Goal: Navigation & Orientation: Find specific page/section

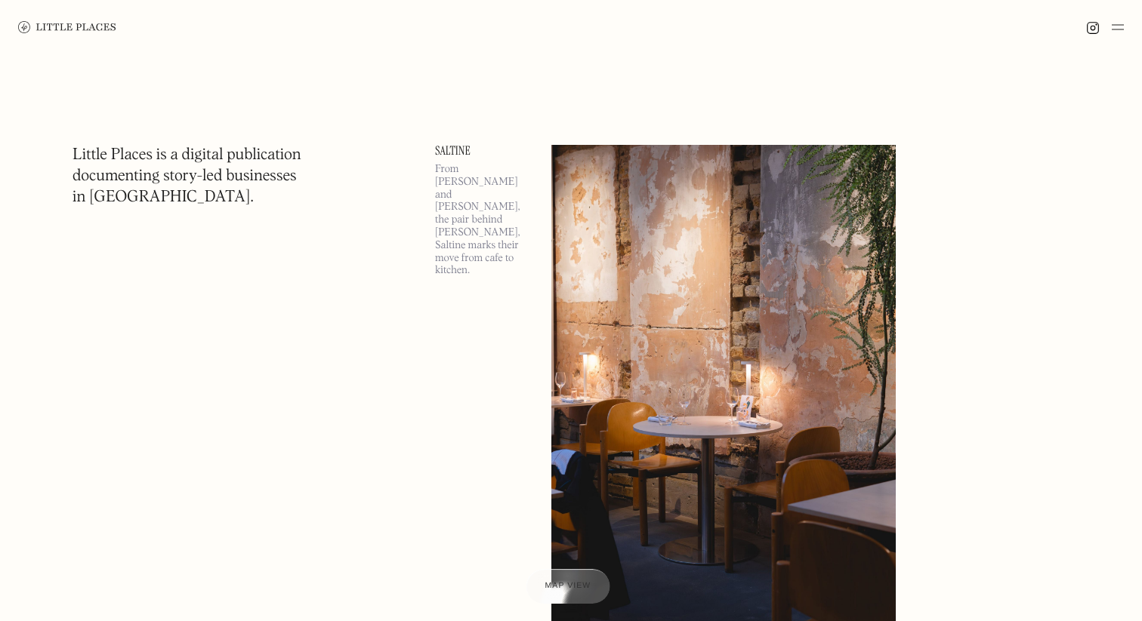
click at [567, 577] on div at bounding box center [568, 586] width 84 height 35
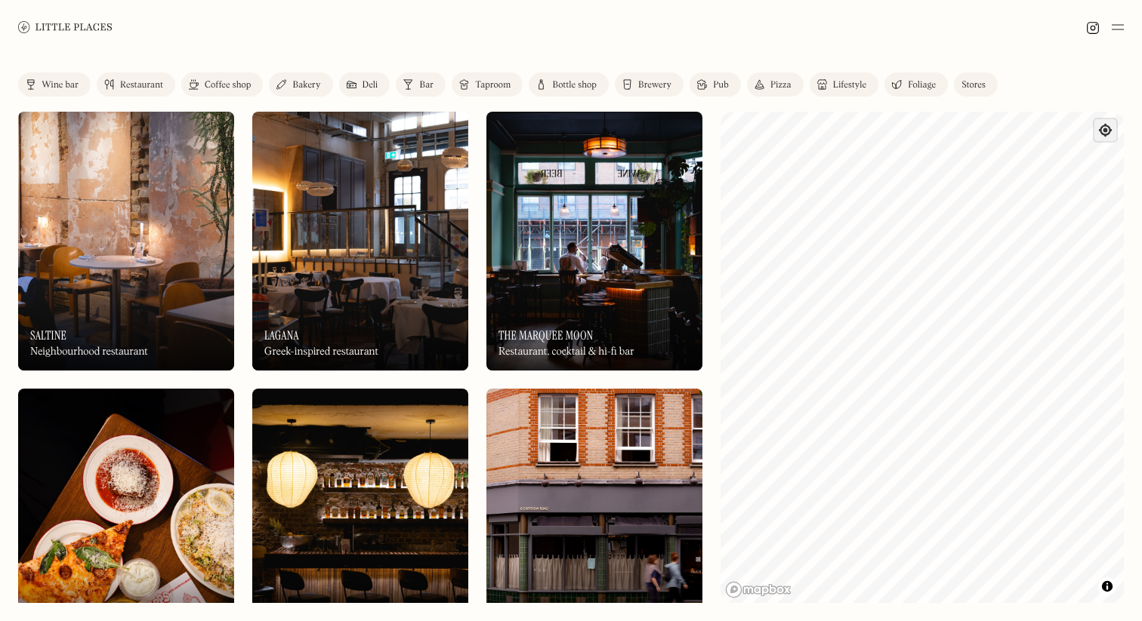
click at [1106, 137] on span "Find my location" at bounding box center [1105, 130] width 22 height 22
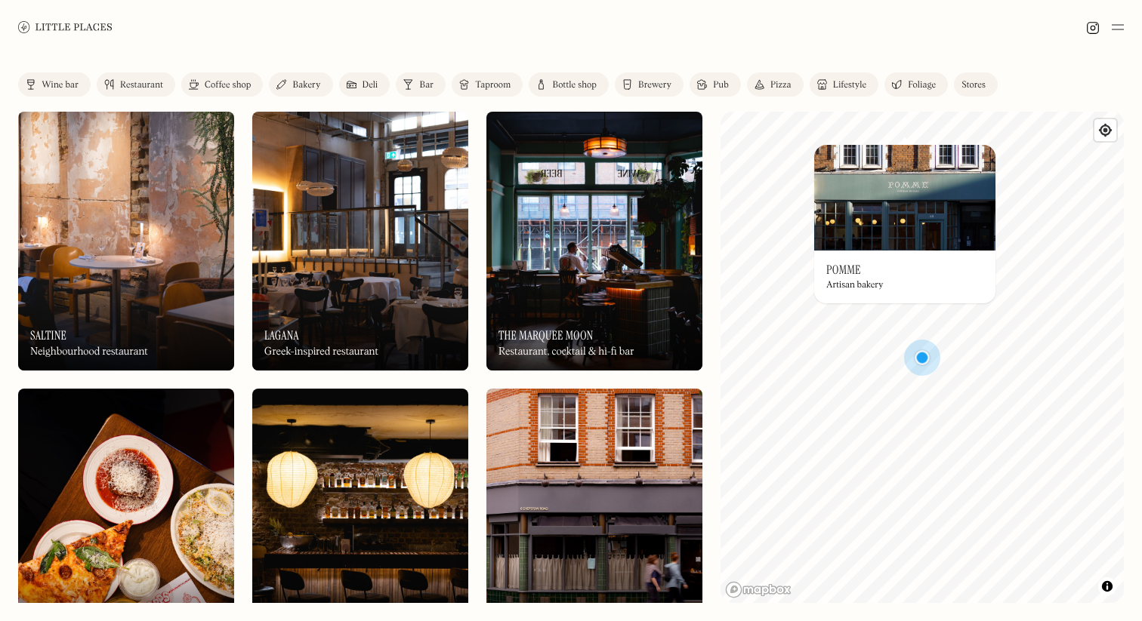
click at [905, 154] on img at bounding box center [904, 198] width 181 height 106
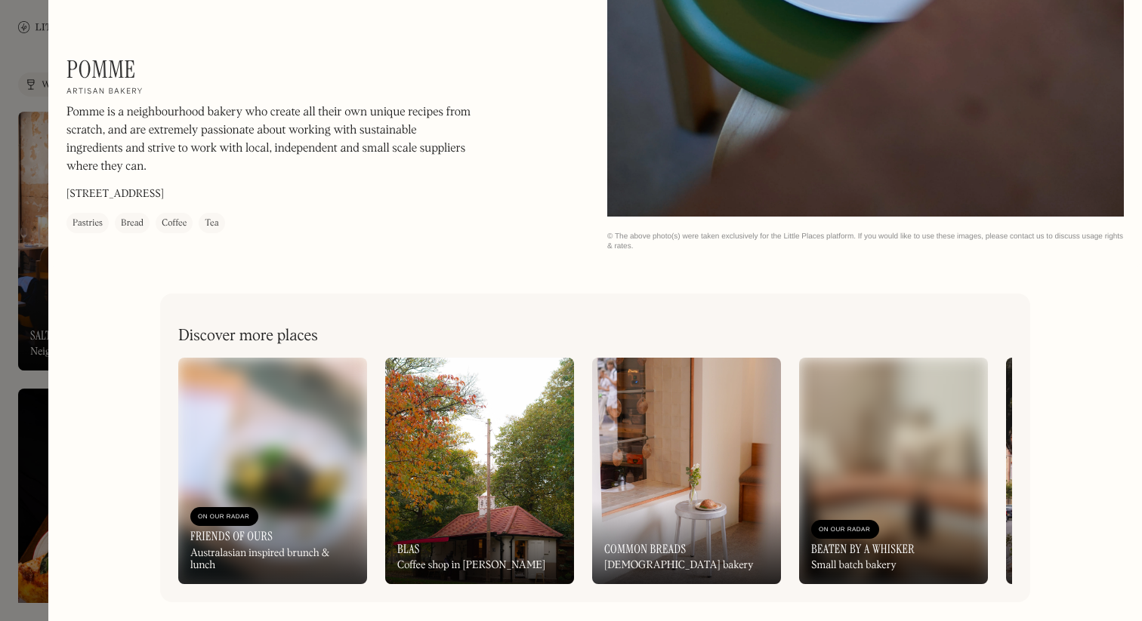
scroll to position [1768, 0]
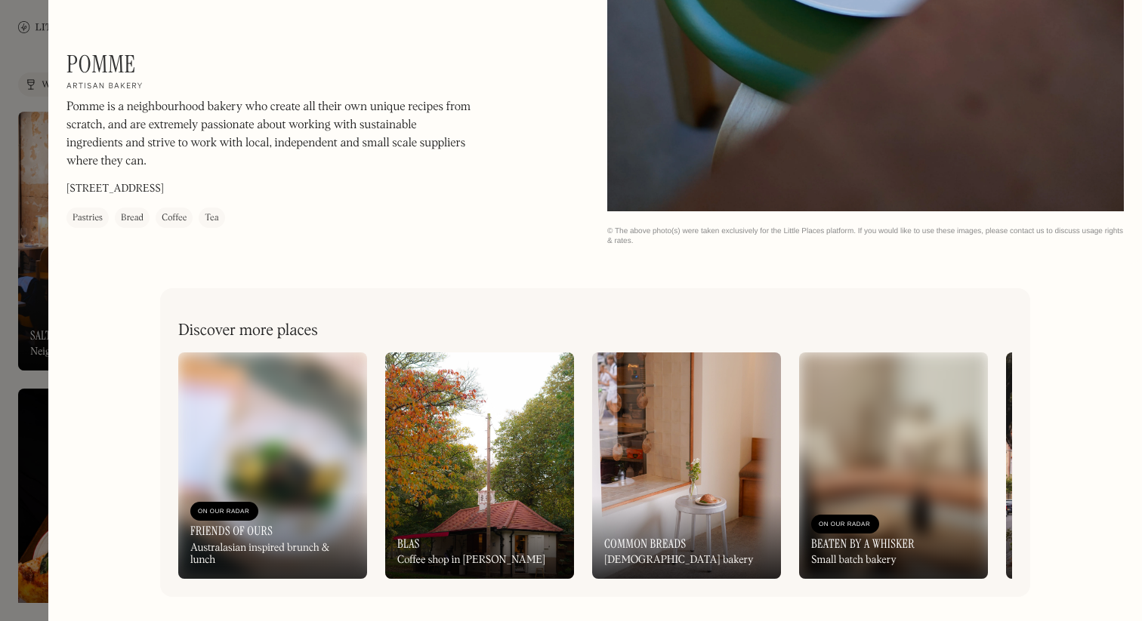
click at [30, 42] on div at bounding box center [571, 310] width 1142 height 621
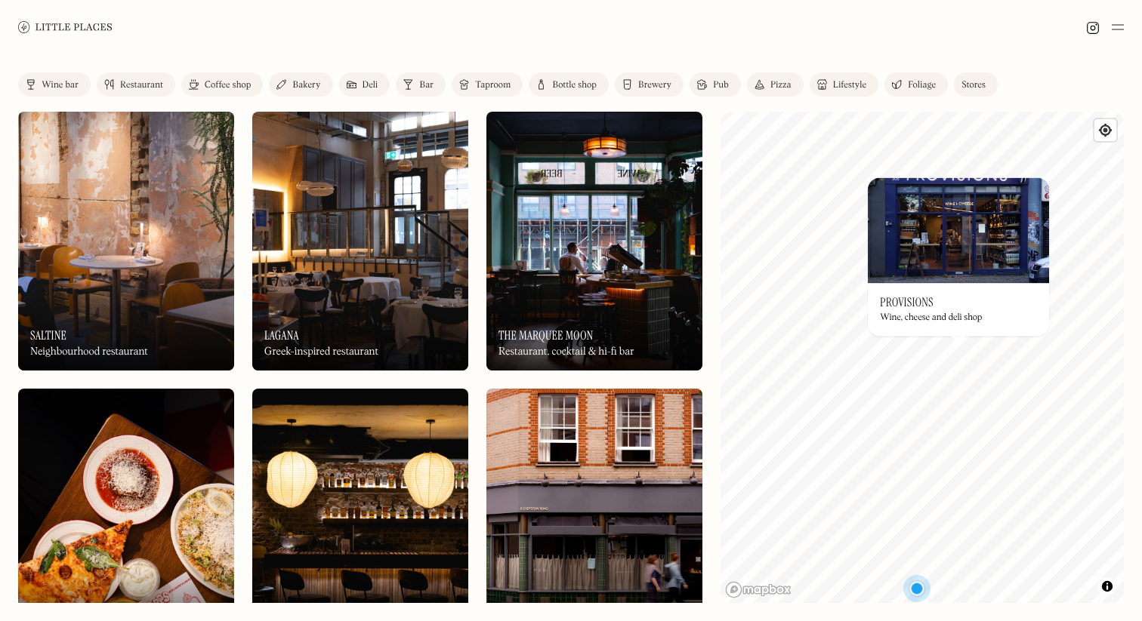
click at [957, 256] on img at bounding box center [958, 230] width 181 height 106
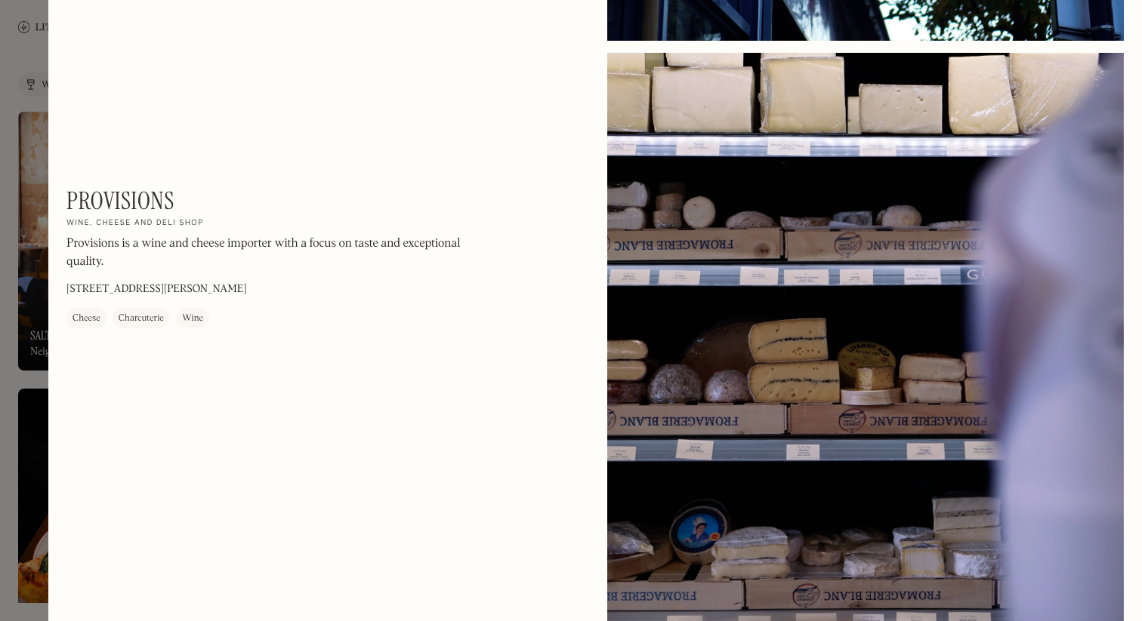
scroll to position [1974, 0]
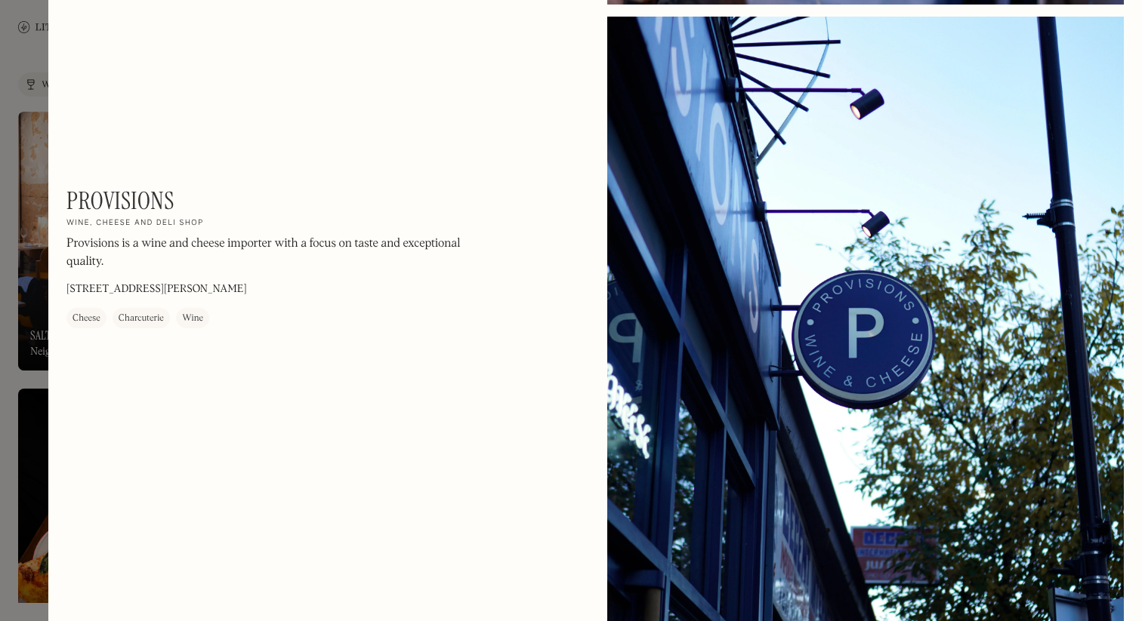
click at [35, 113] on div at bounding box center [571, 310] width 1142 height 621
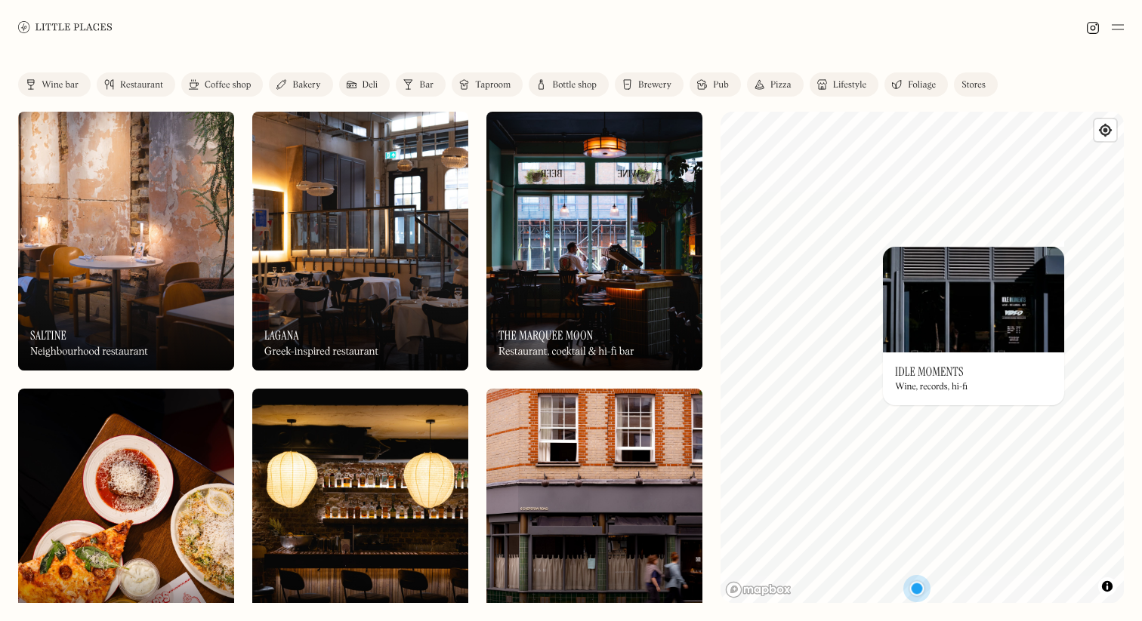
click at [976, 308] on img at bounding box center [973, 300] width 181 height 106
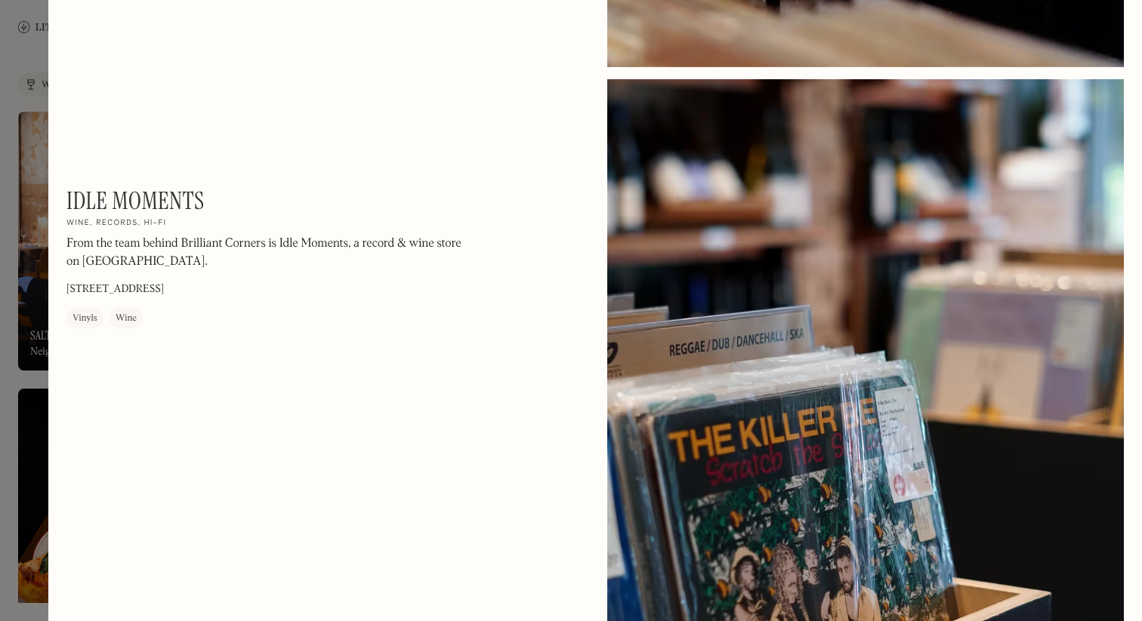
scroll to position [2035, 0]
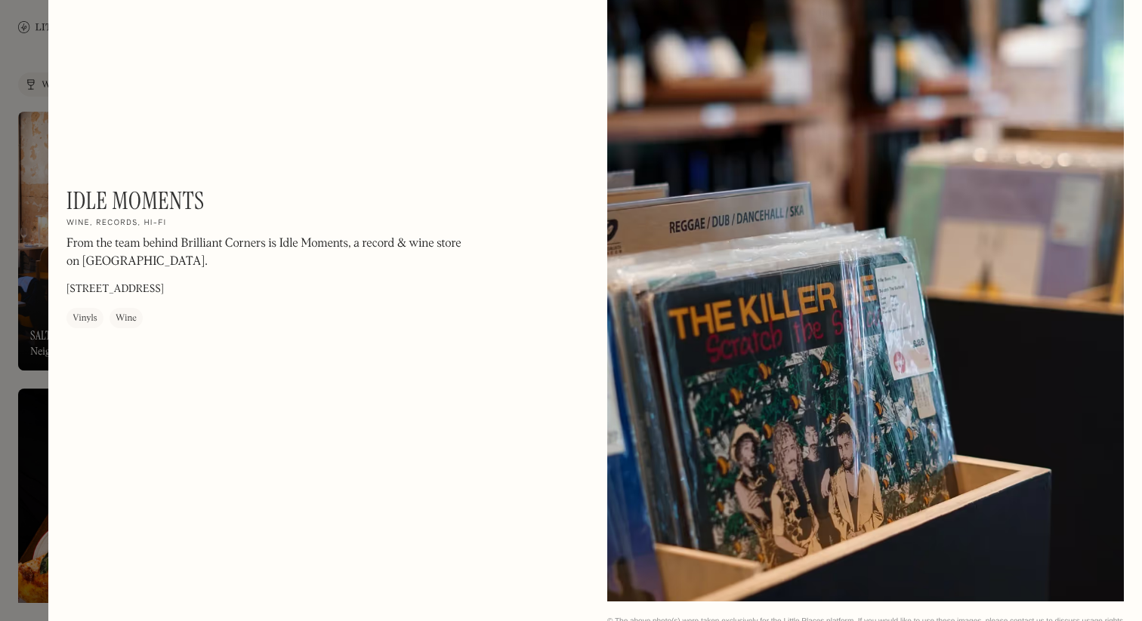
click at [38, 100] on div at bounding box center [571, 310] width 1142 height 621
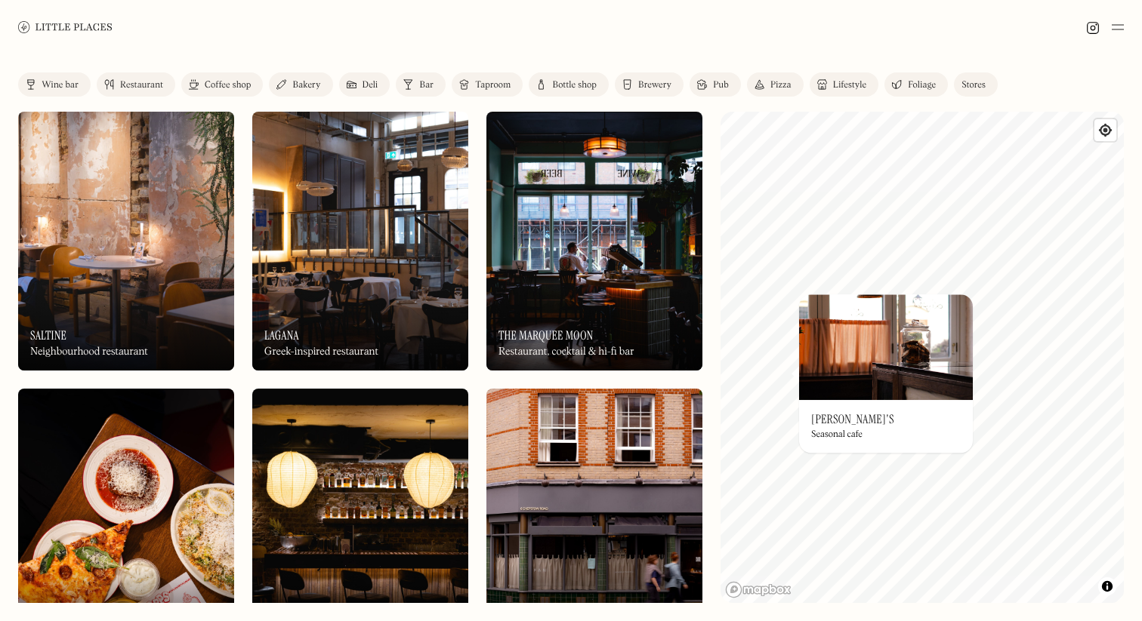
click at [843, 387] on img at bounding box center [886, 347] width 174 height 106
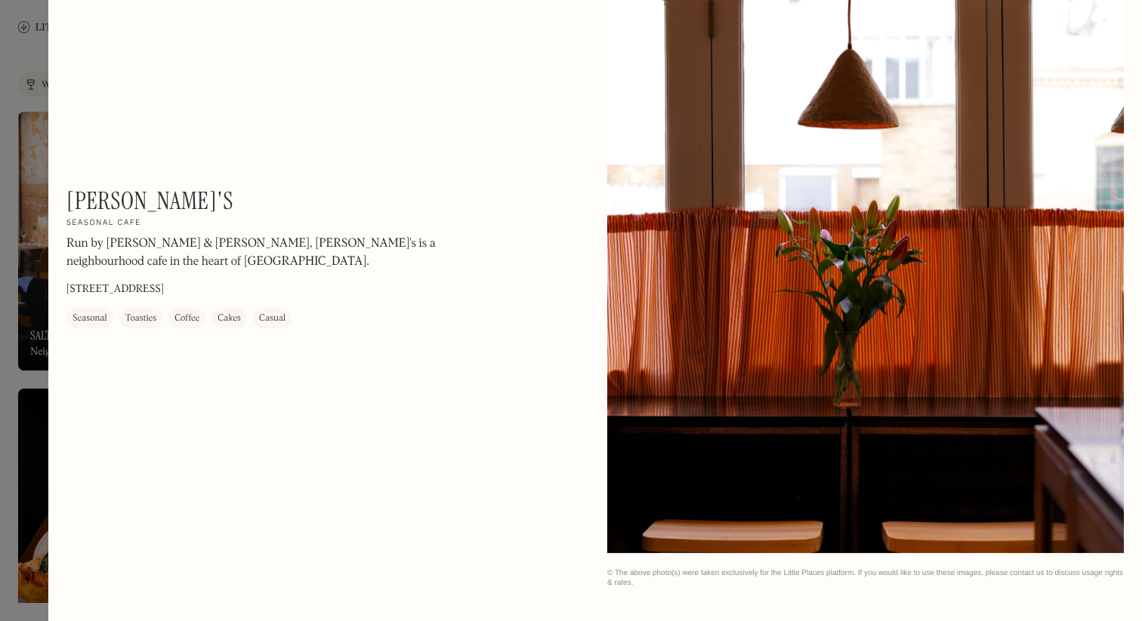
scroll to position [2425, 0]
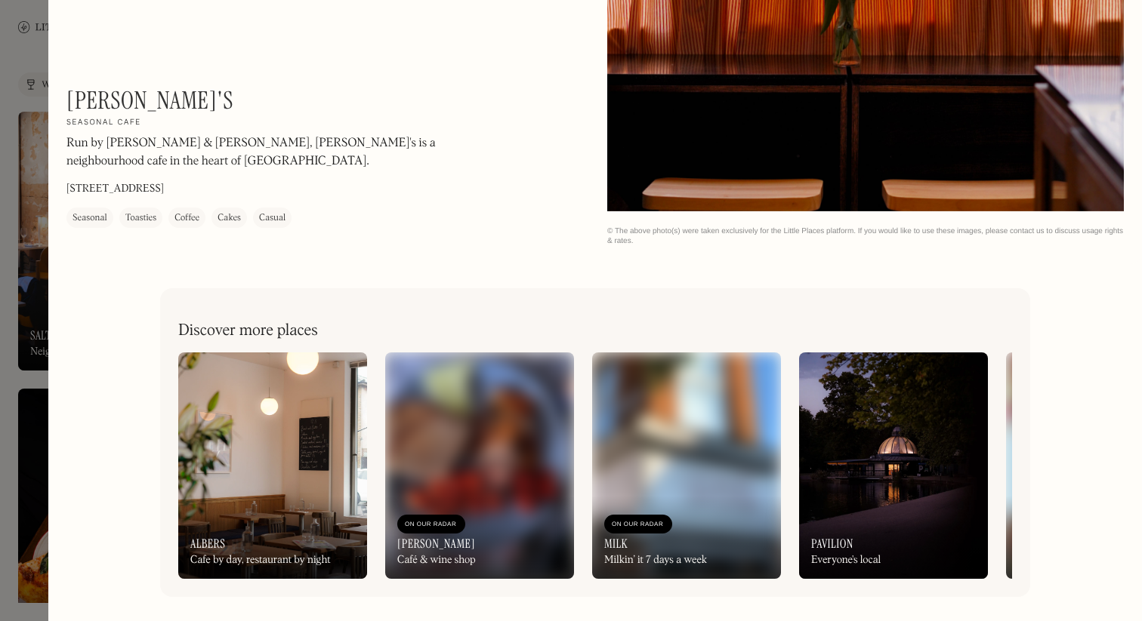
click at [26, 35] on div at bounding box center [571, 310] width 1142 height 621
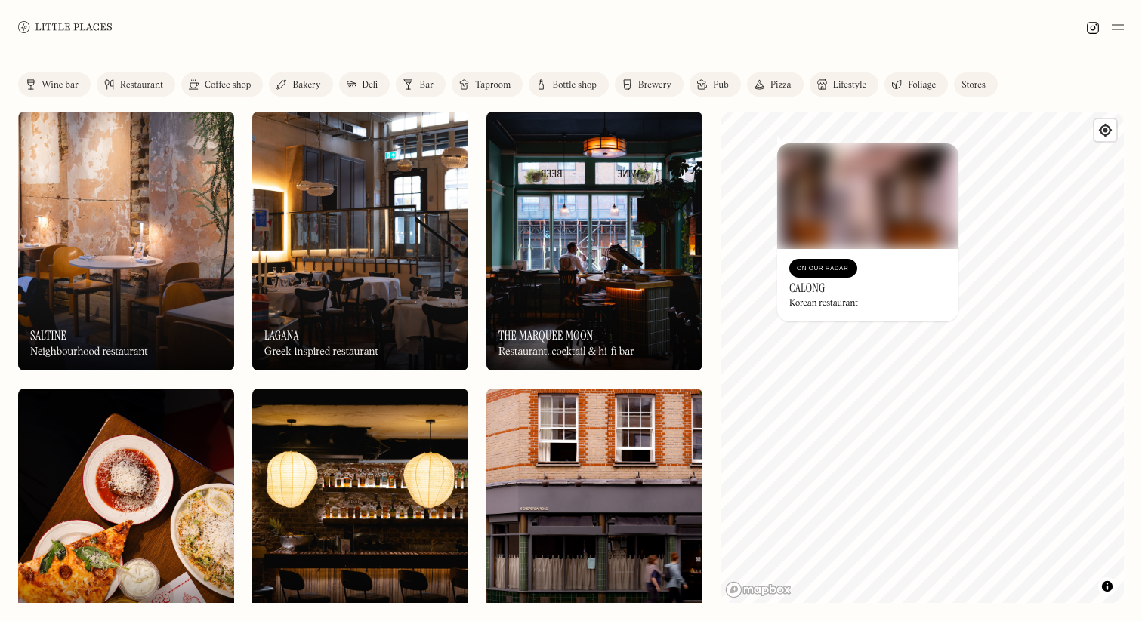
click at [778, 147] on img at bounding box center [867, 196] width 181 height 106
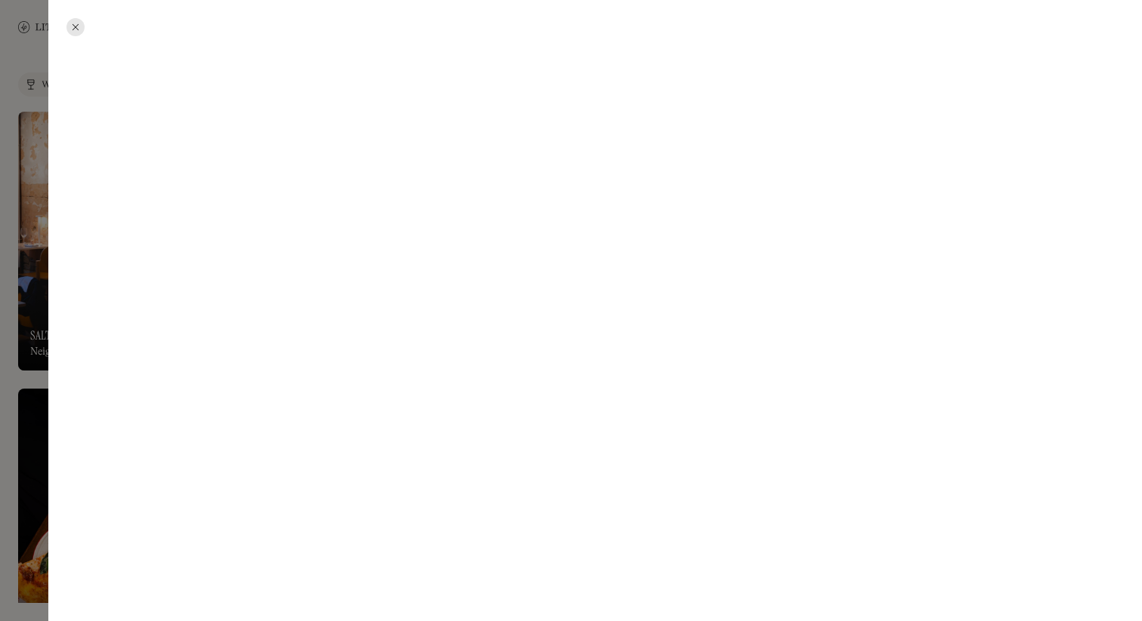
click at [745, 176] on div at bounding box center [594, 310] width 1093 height 621
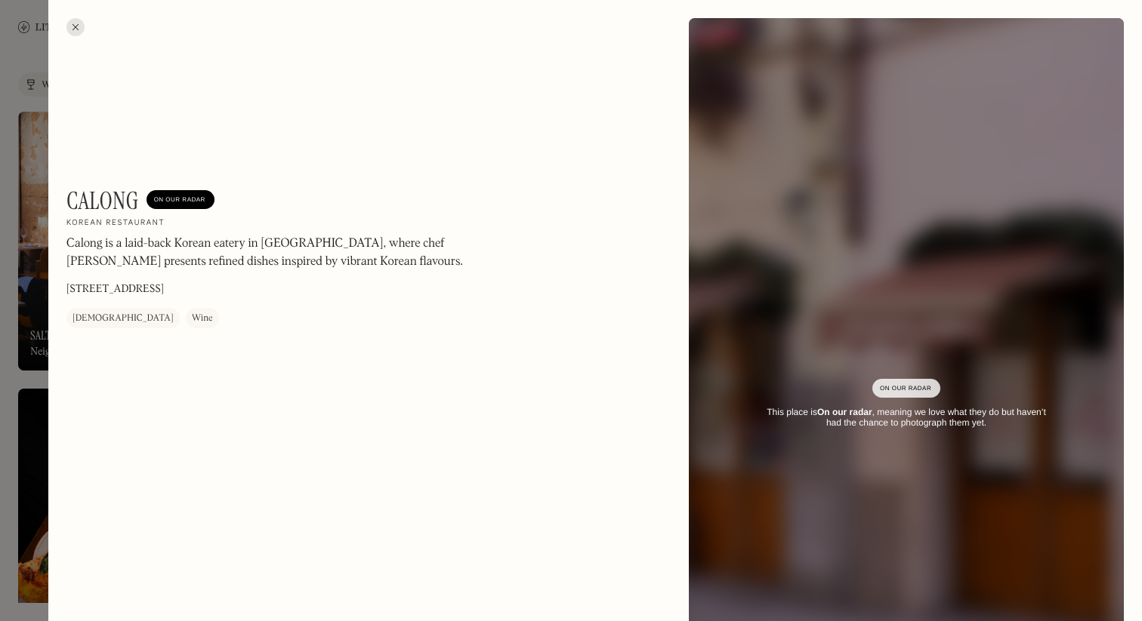
click at [81, 21] on div at bounding box center [75, 27] width 18 height 18
